Goal: Task Accomplishment & Management: Complete application form

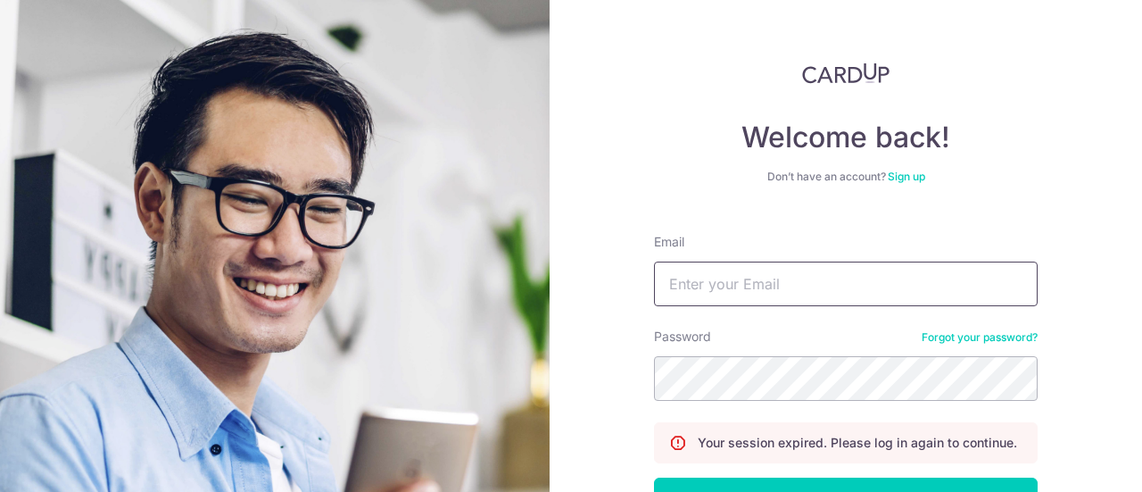
click at [794, 286] on input "Email" at bounding box center [846, 283] width 384 height 45
type input "seeling1995n@gmail.com"
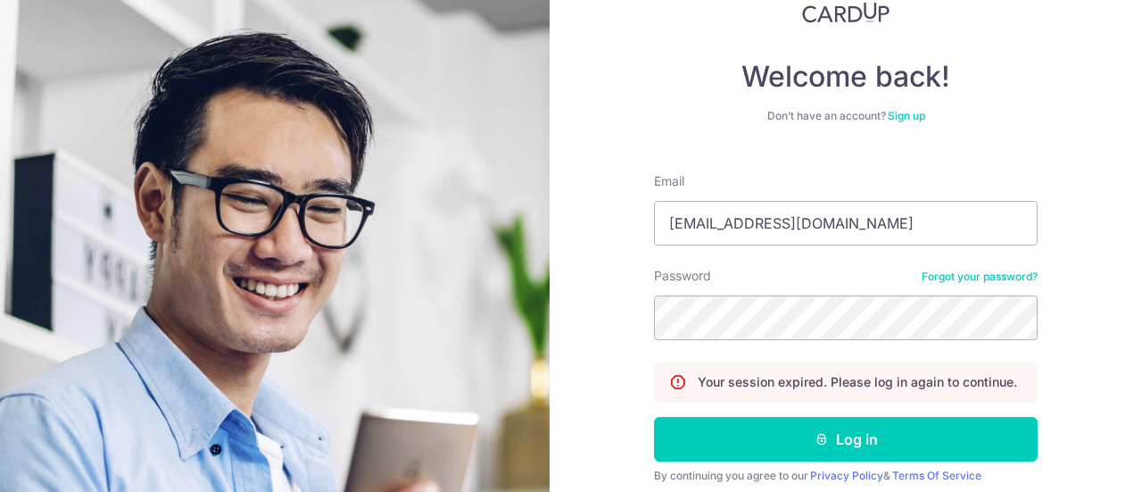
scroll to position [89, 0]
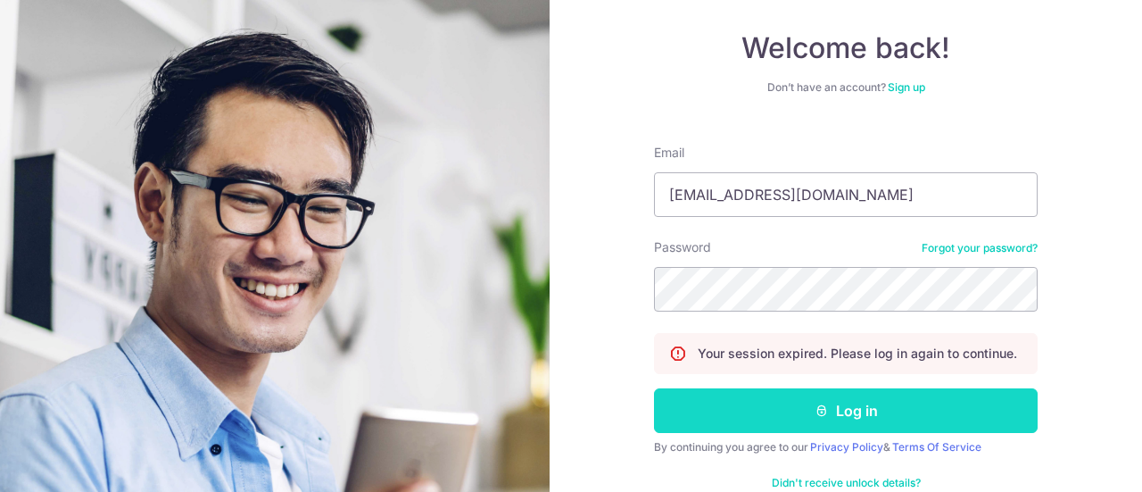
click at [811, 395] on button "Log in" at bounding box center [846, 410] width 384 height 45
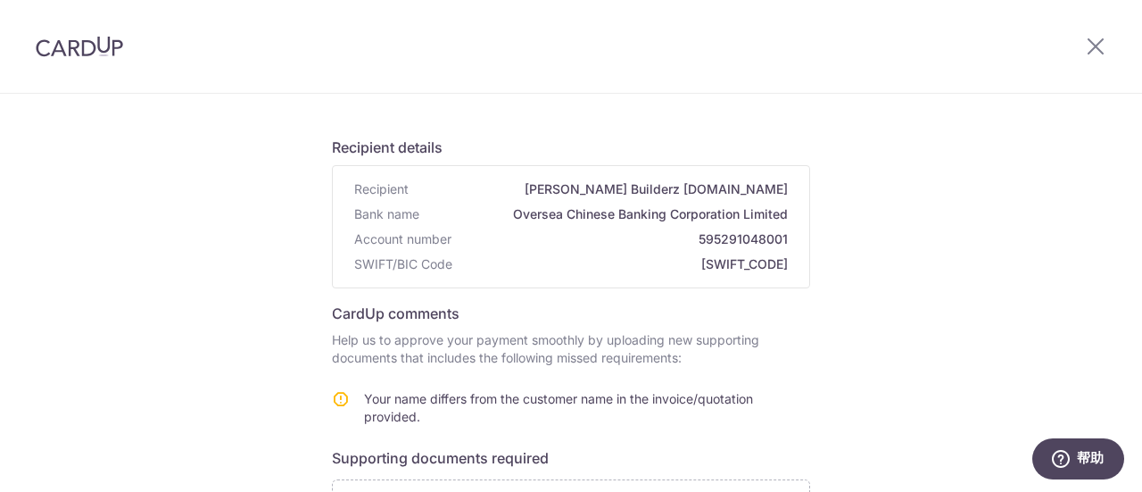
scroll to position [178, 0]
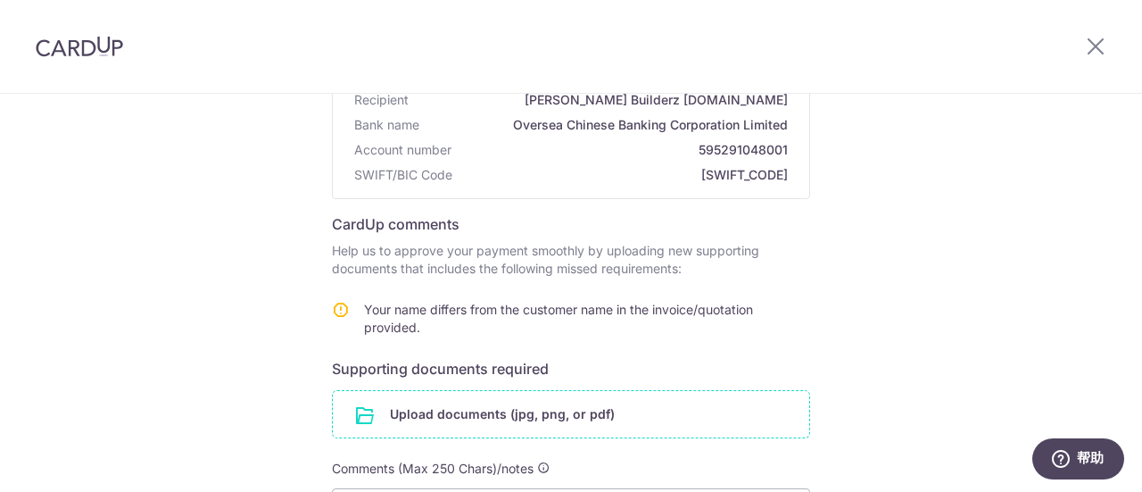
click at [509, 413] on input "file" at bounding box center [571, 414] width 477 height 46
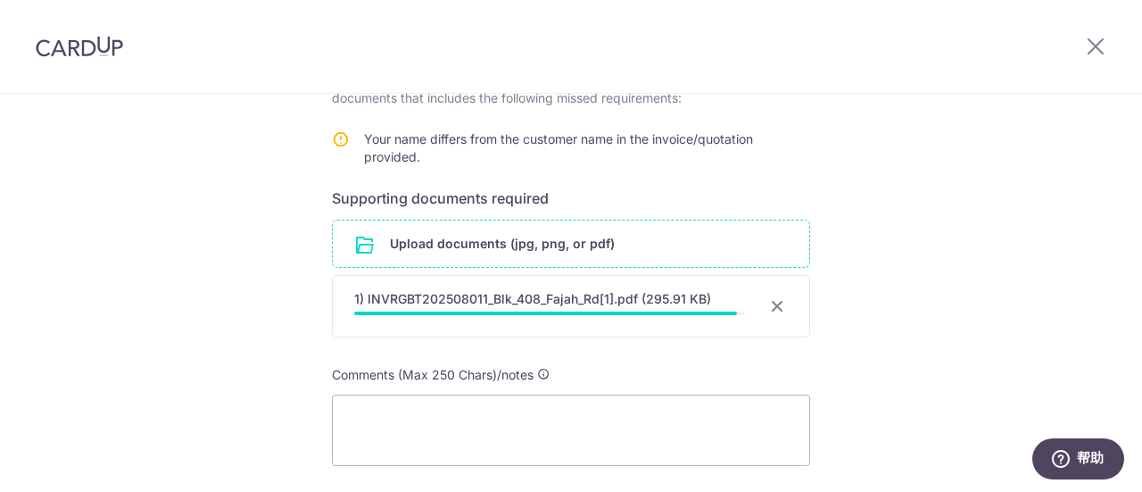
scroll to position [357, 0]
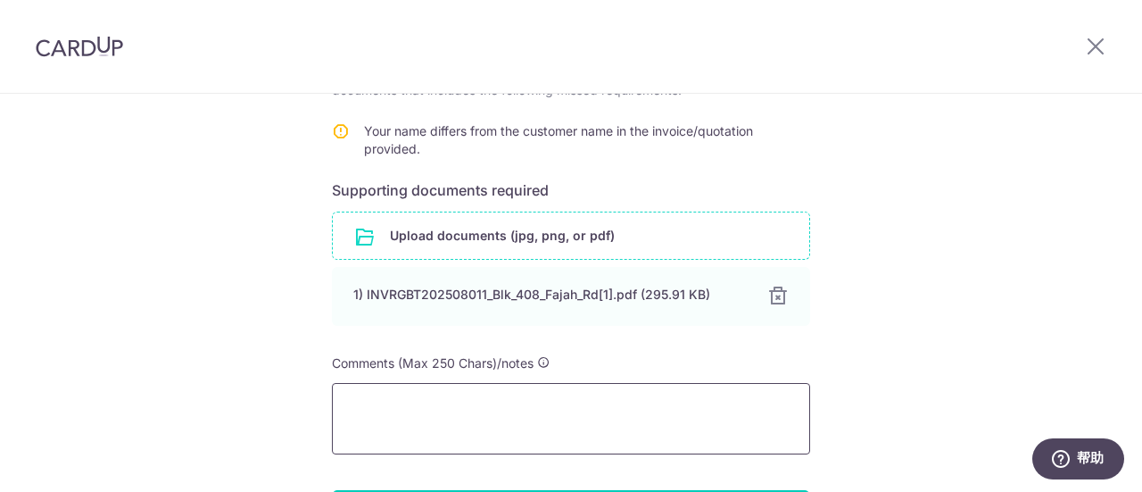
click at [582, 408] on textarea at bounding box center [571, 418] width 478 height 71
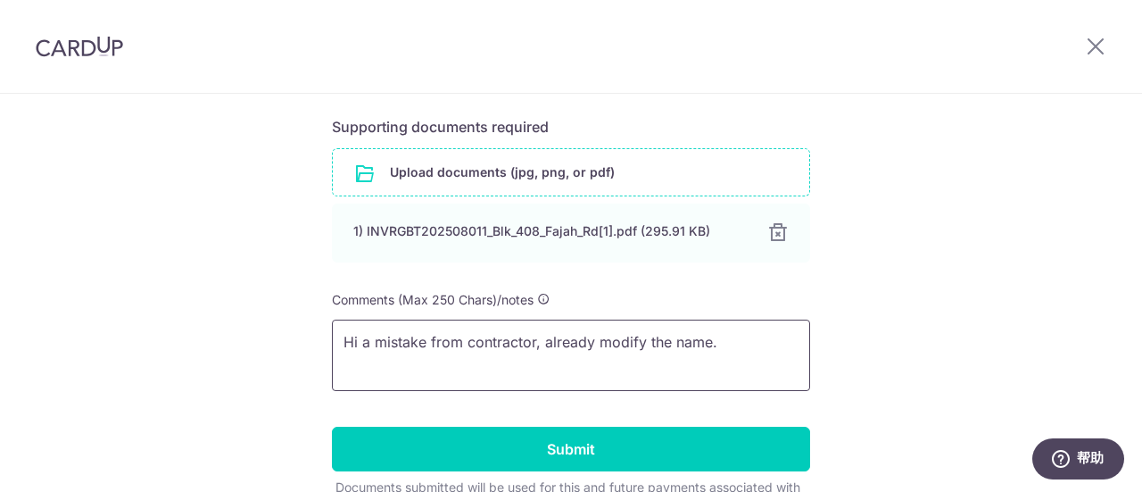
scroll to position [446, 0]
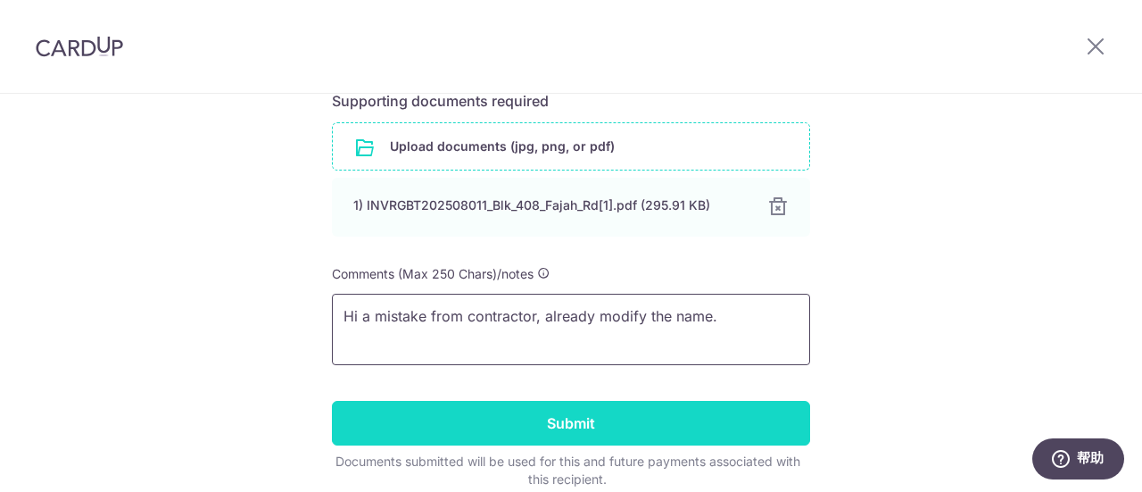
type textarea "Hi a mistake from contractor, already modify the name."
click at [669, 411] on input "Submit" at bounding box center [571, 423] width 478 height 45
